Goal: Task Accomplishment & Management: Use online tool/utility

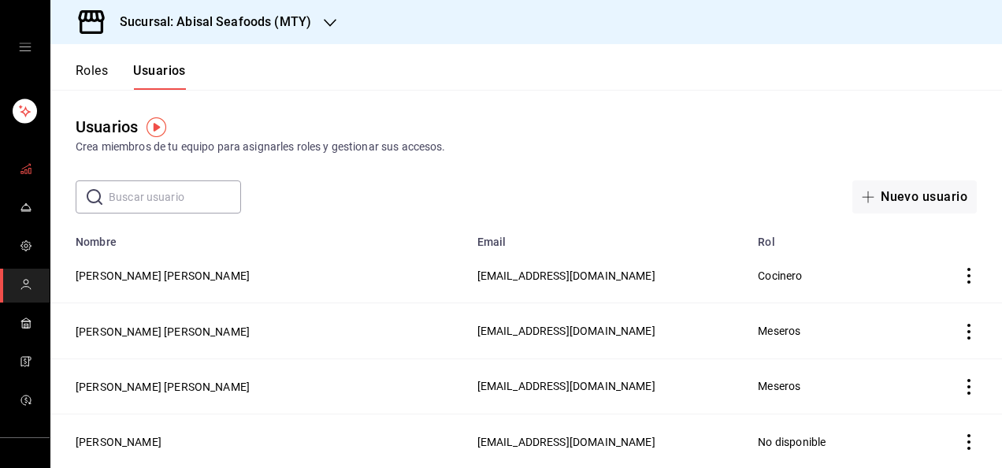
click at [26, 169] on icon "mailbox folders" at bounding box center [26, 168] width 13 height 13
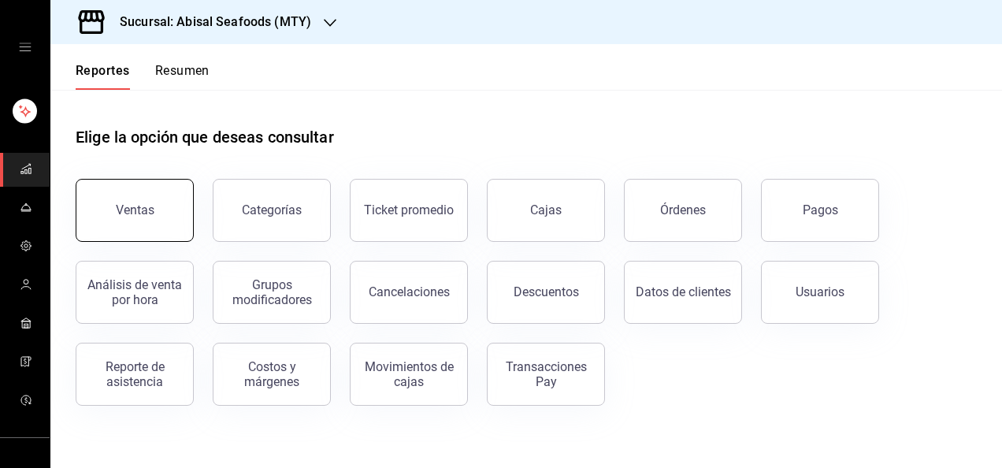
click at [181, 240] on div "Ventas" at bounding box center [125, 201] width 137 height 82
click at [140, 202] on div "Ventas" at bounding box center [135, 209] width 39 height 15
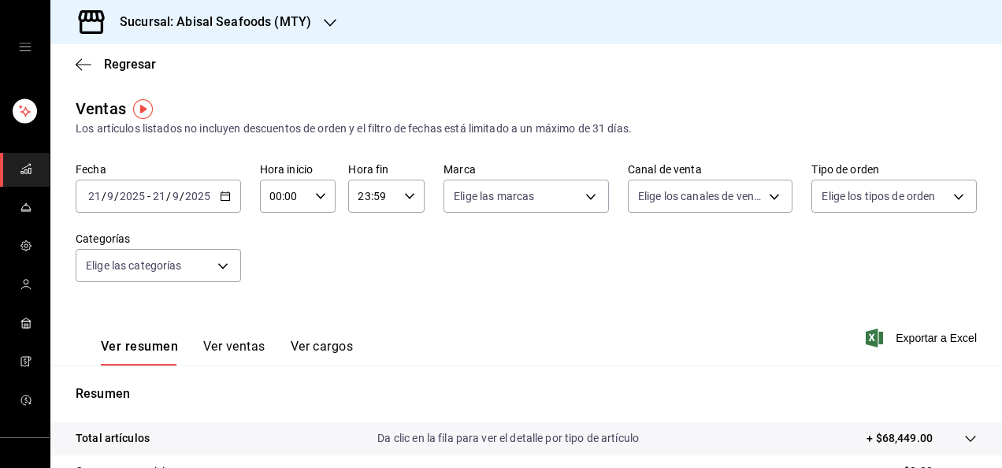
click at [224, 198] on icon "button" at bounding box center [225, 196] width 11 height 11
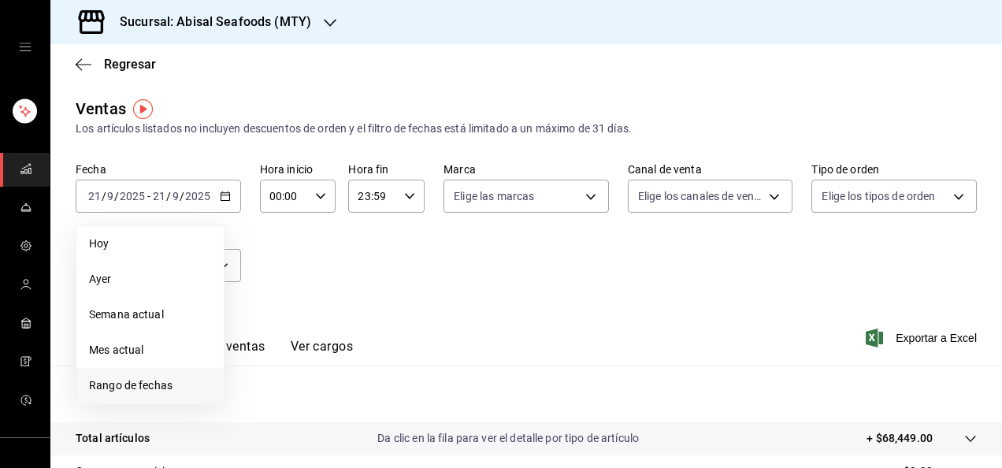
click at [155, 380] on span "Rango de fechas" at bounding box center [150, 385] width 122 height 17
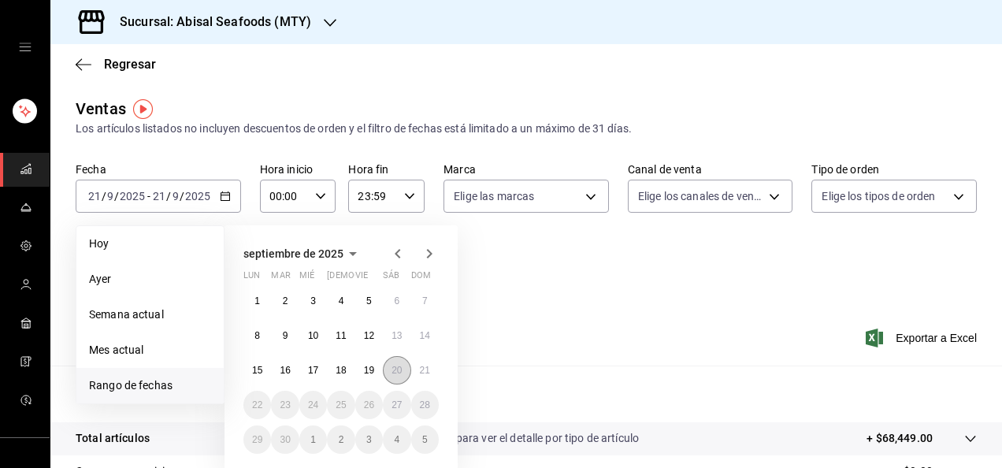
click at [409, 369] on button "20" at bounding box center [397, 370] width 28 height 28
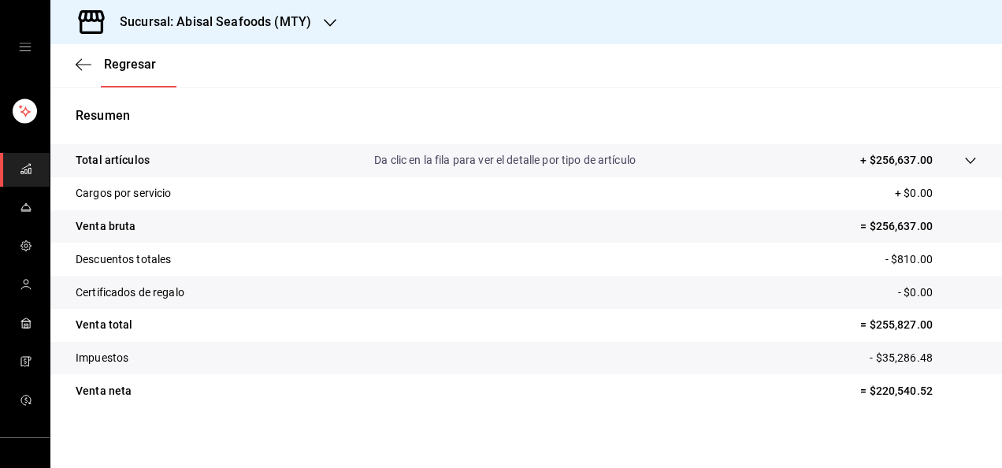
scroll to position [287, 0]
